Goal: Navigation & Orientation: Find specific page/section

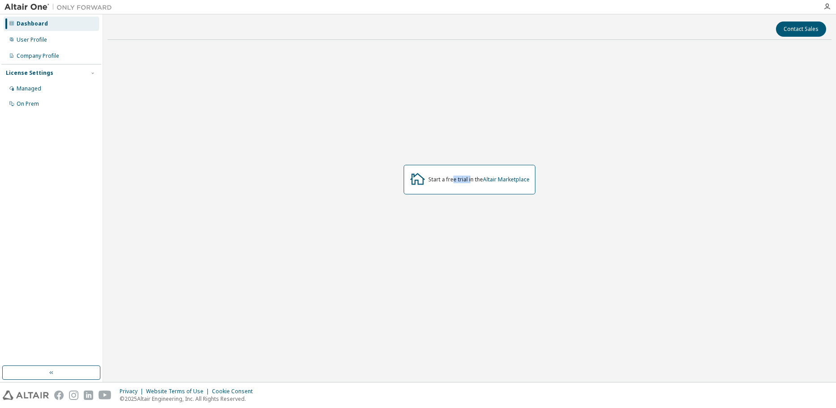
drag, startPoint x: 462, startPoint y: 180, endPoint x: 470, endPoint y: 180, distance: 8.1
click at [470, 180] on div "Start a free trial in the Altair Marketplace" at bounding box center [478, 179] width 101 height 7
click at [60, 91] on div "Managed" at bounding box center [51, 89] width 95 height 14
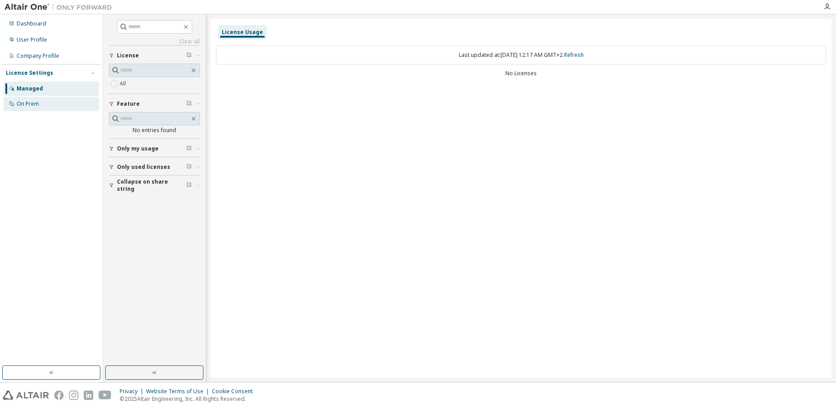
click at [60, 105] on div "On Prem" at bounding box center [51, 104] width 95 height 14
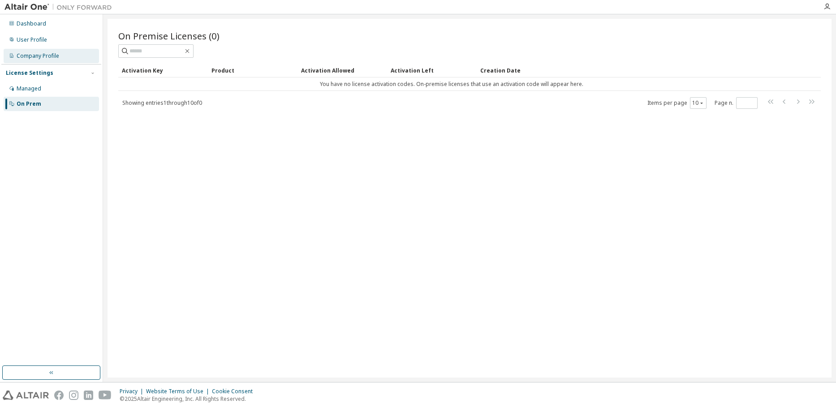
click at [65, 58] on div "Company Profile" at bounding box center [51, 56] width 95 height 14
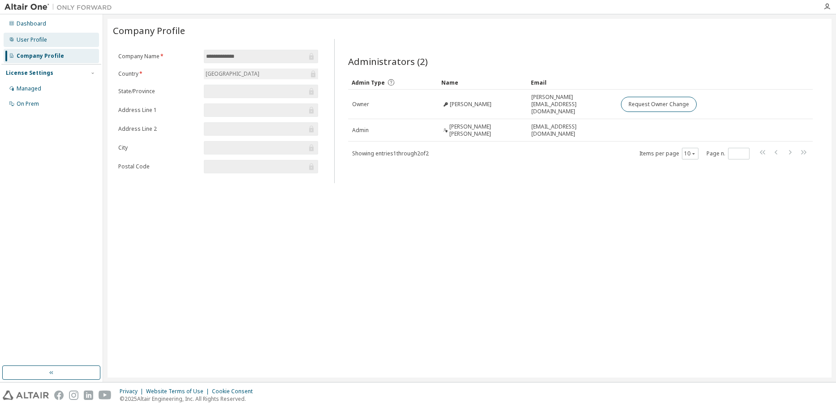
click at [69, 43] on div "User Profile" at bounding box center [51, 40] width 95 height 14
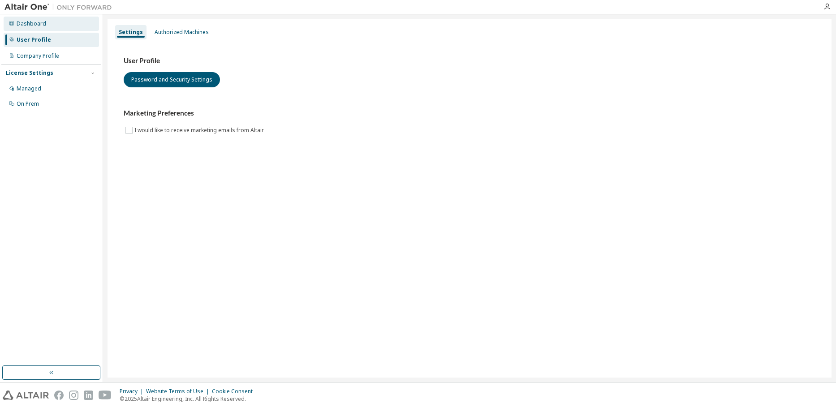
click at [63, 27] on div "Dashboard" at bounding box center [51, 24] width 95 height 14
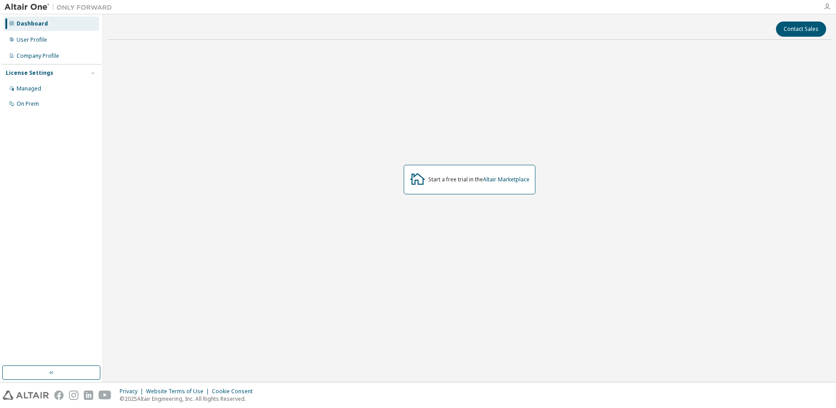
click at [827, 5] on icon "button" at bounding box center [827, 6] width 7 height 7
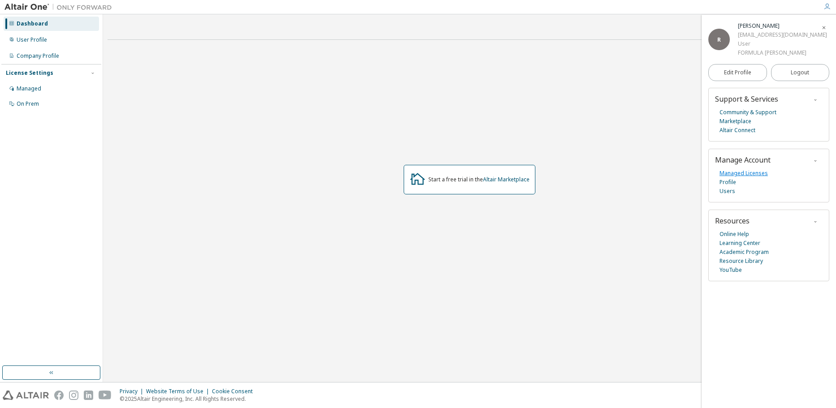
click at [735, 173] on link "Managed Licenses" at bounding box center [744, 173] width 48 height 9
